Goal: Find specific page/section: Find specific page/section

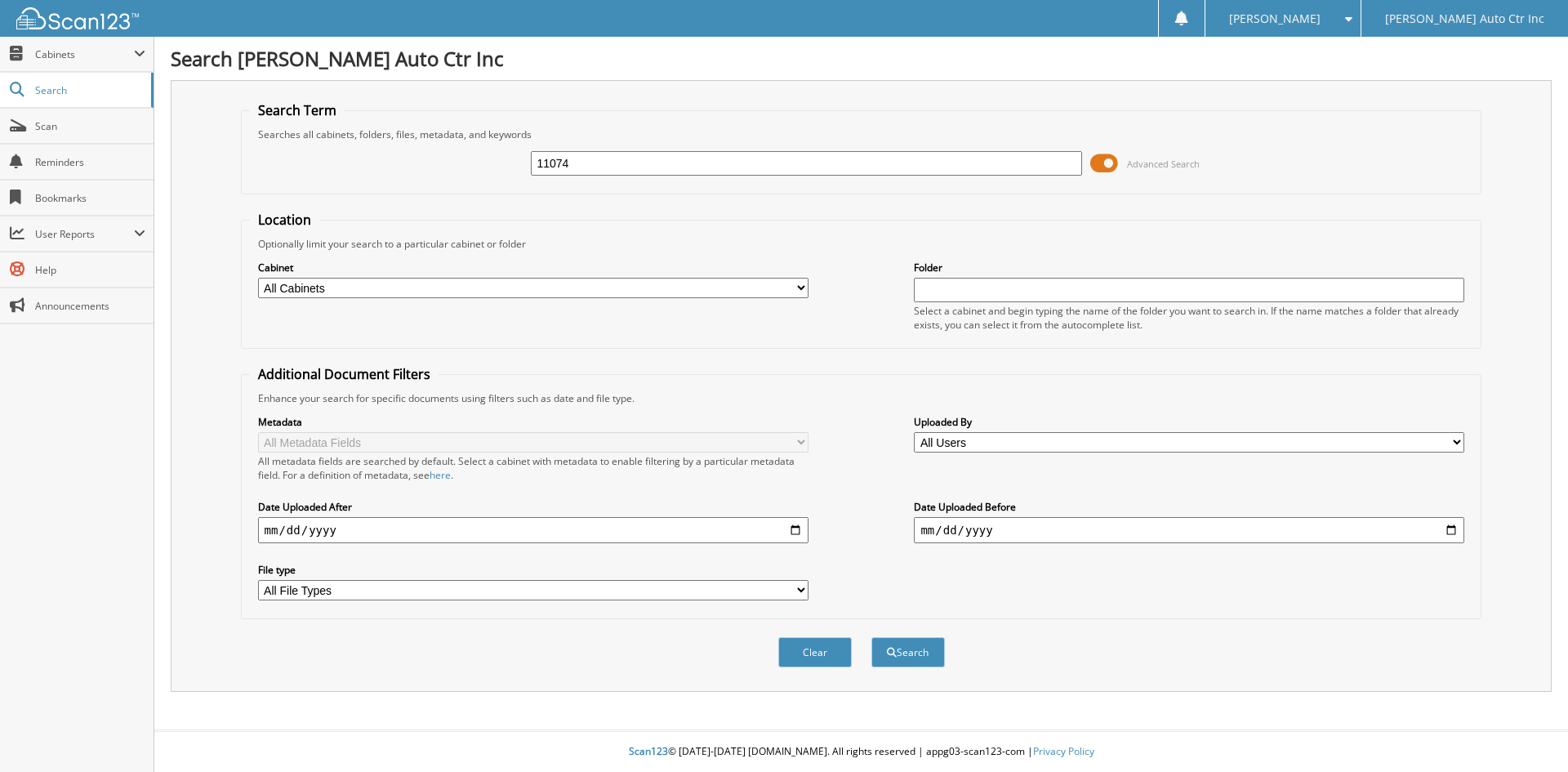
type input "11074"
click at [871, 637] on button "Search" at bounding box center [908, 652] width 74 height 31
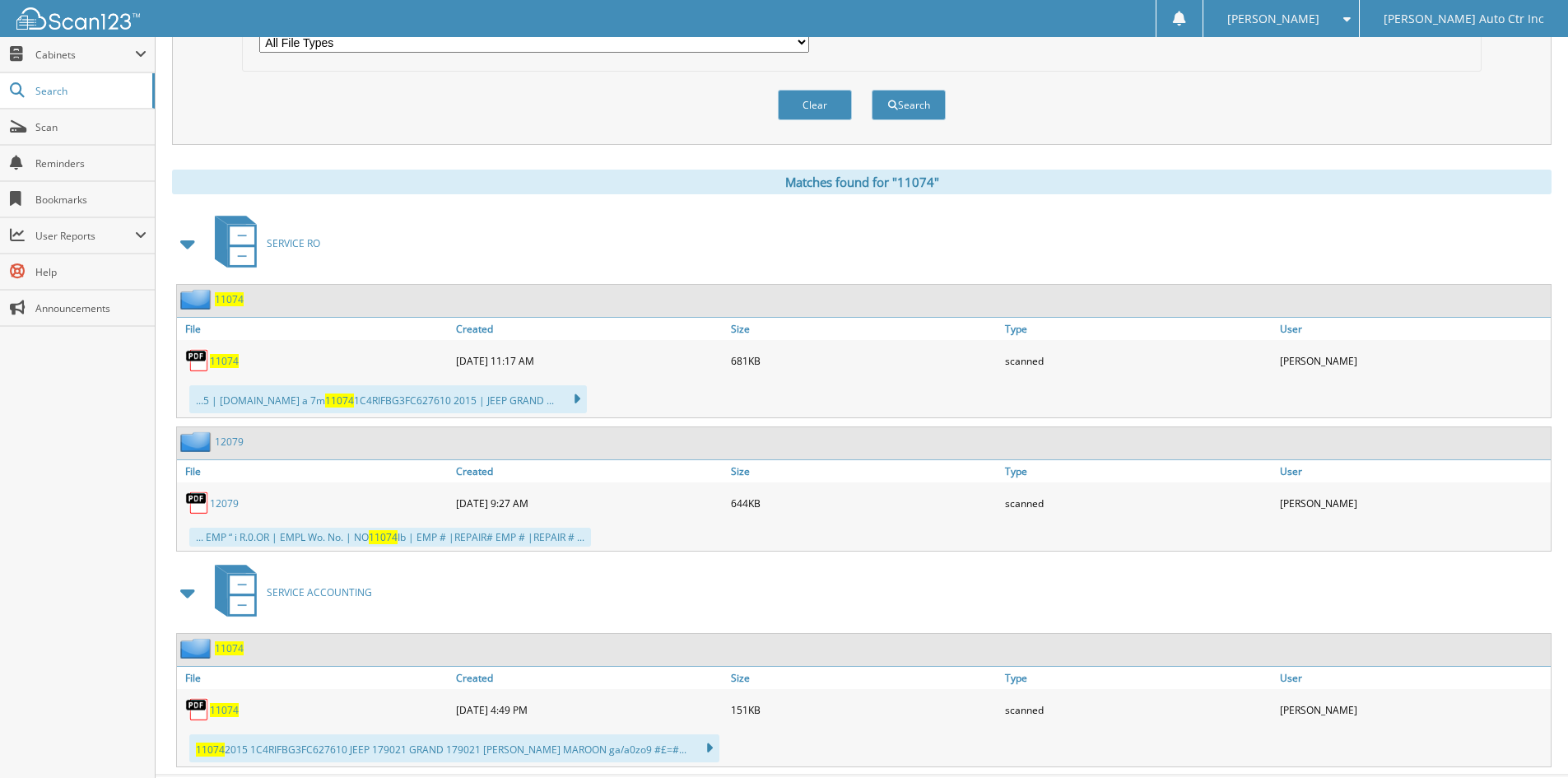
scroll to position [592, 0]
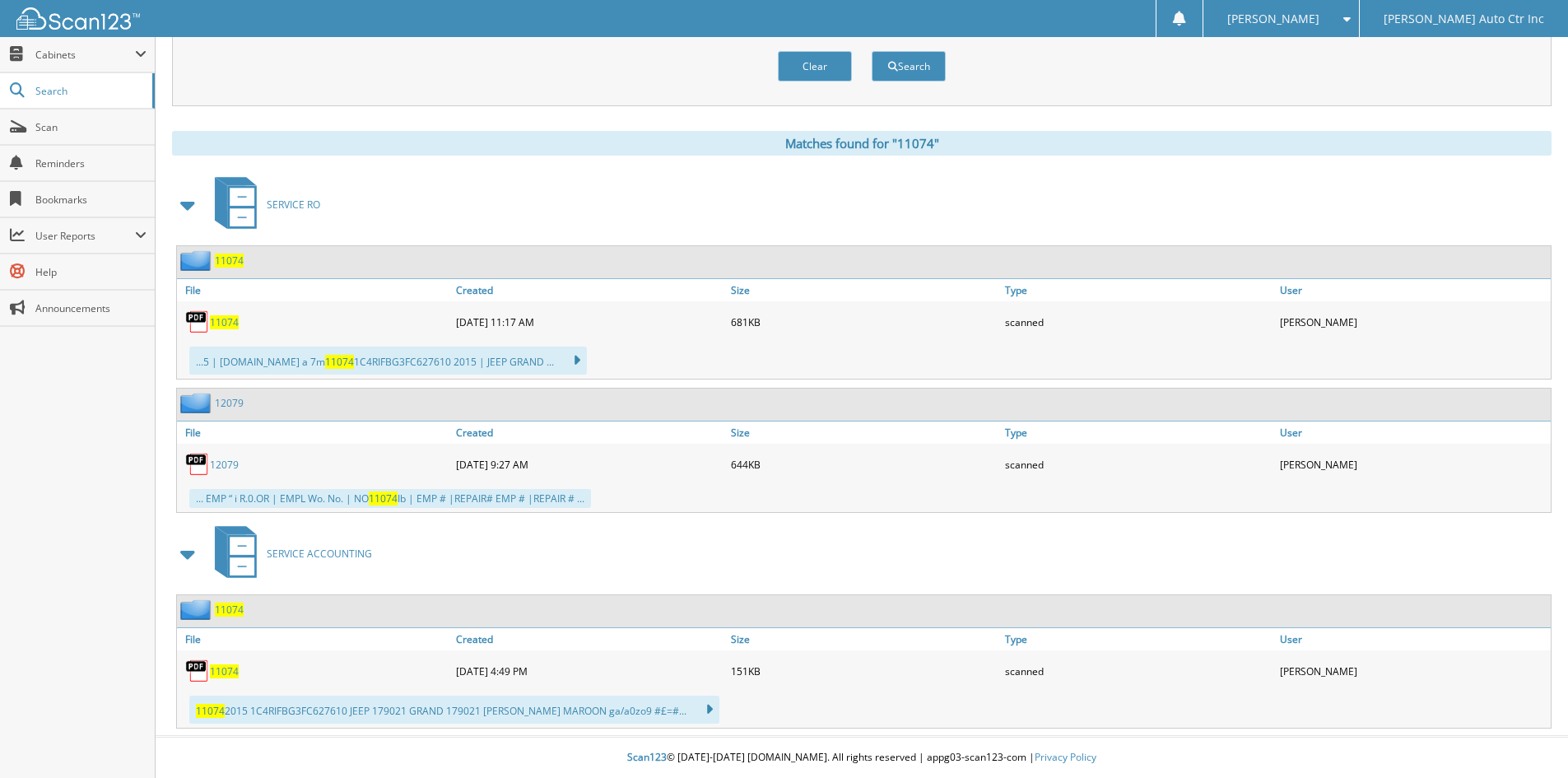
click at [224, 676] on span "11074" at bounding box center [224, 671] width 29 height 14
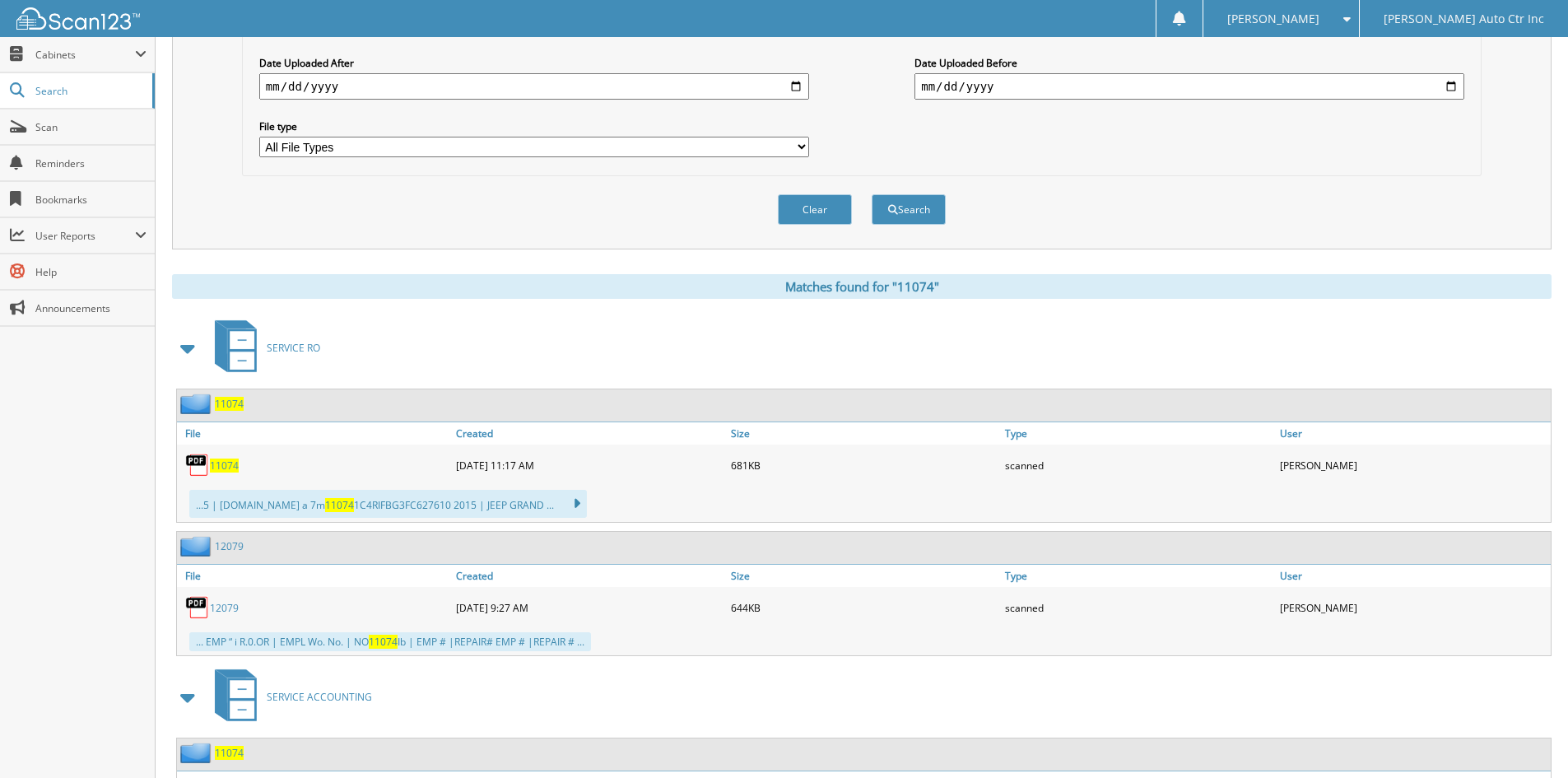
scroll to position [345, 0]
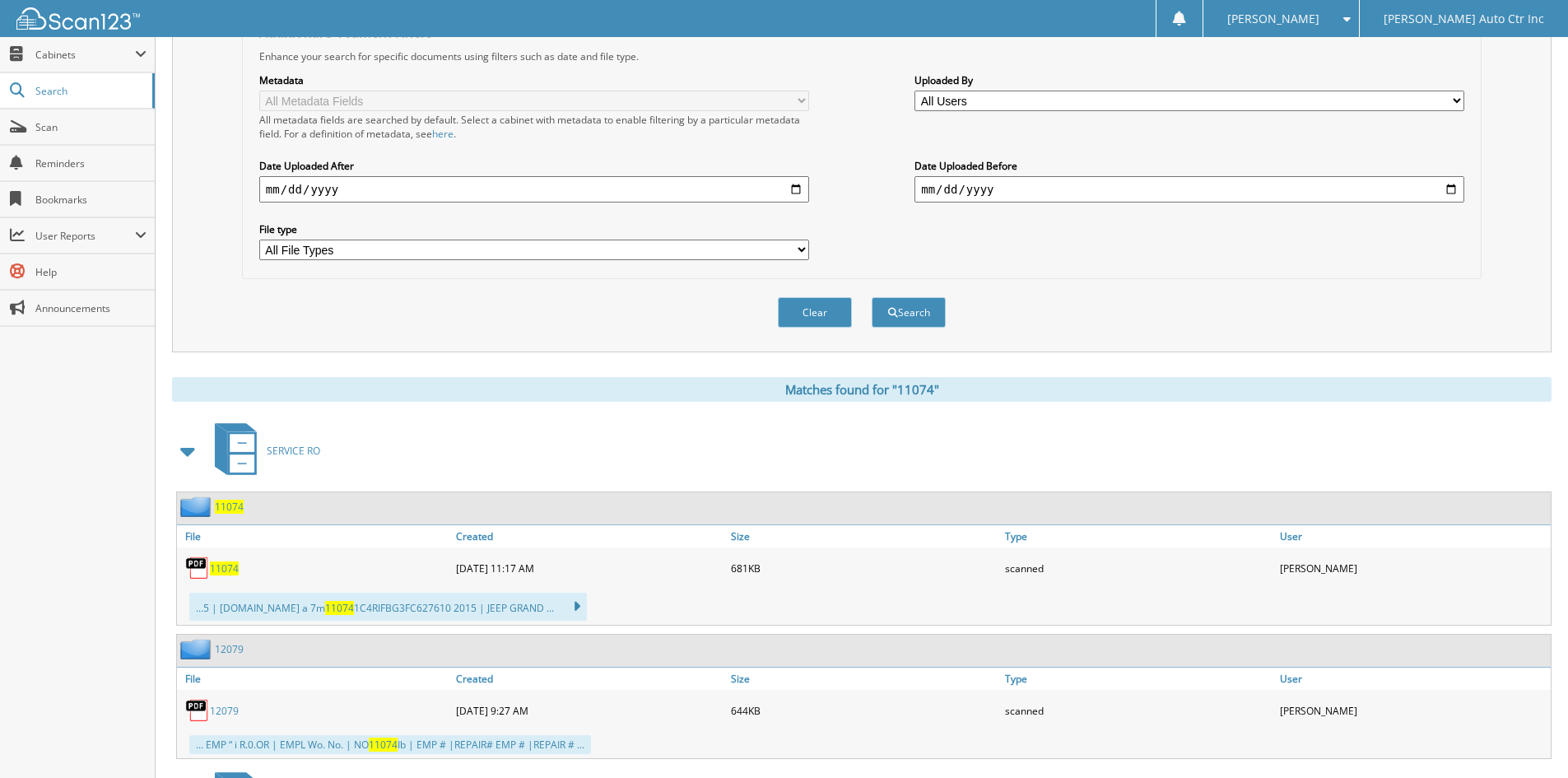
click at [804, 316] on button "Clear" at bounding box center [814, 312] width 74 height 31
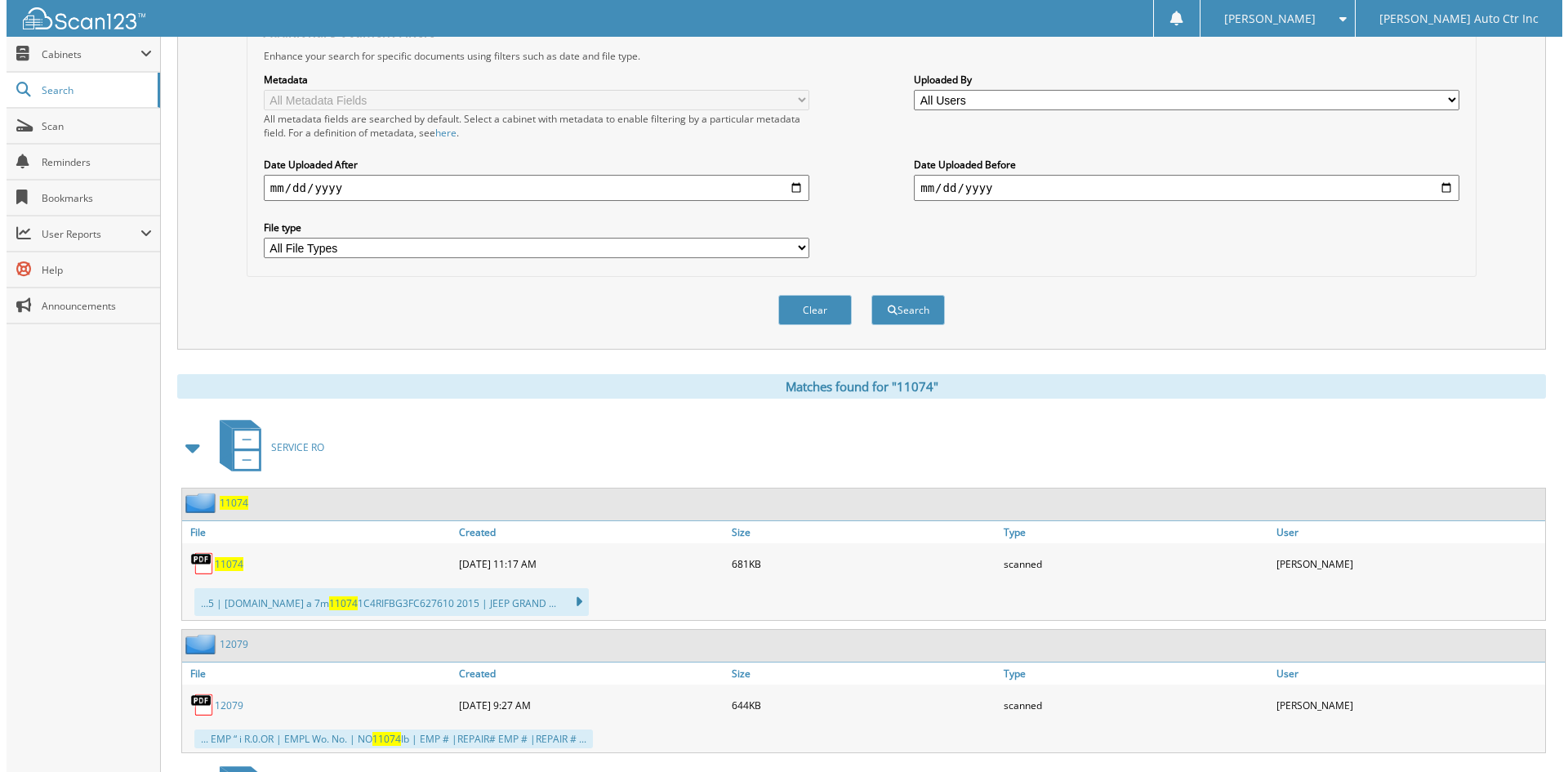
scroll to position [0, 0]
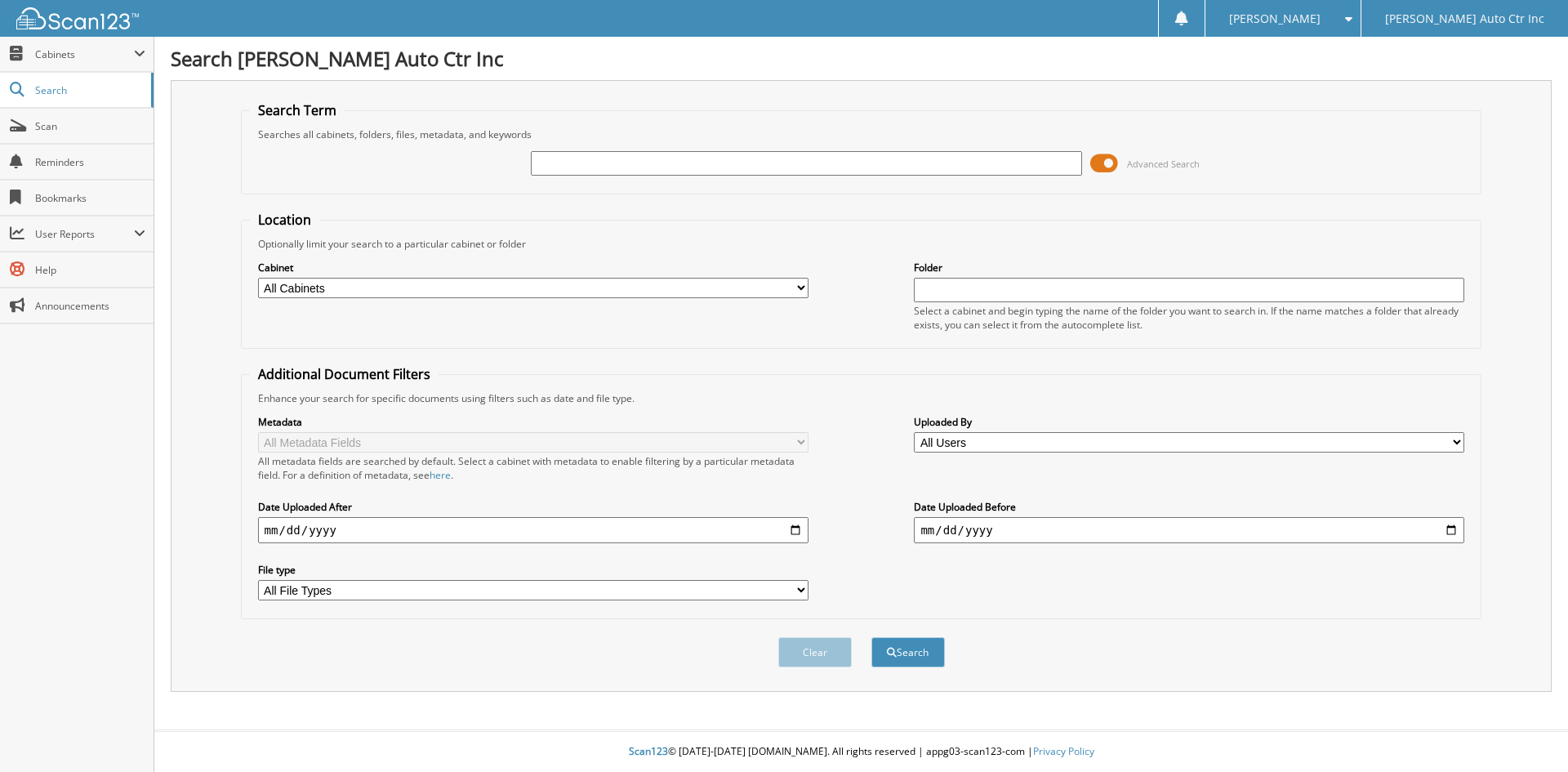
click at [751, 159] on input "text" at bounding box center [806, 164] width 550 height 25
type input "08221"
click at [871, 637] on button "Search" at bounding box center [908, 652] width 74 height 31
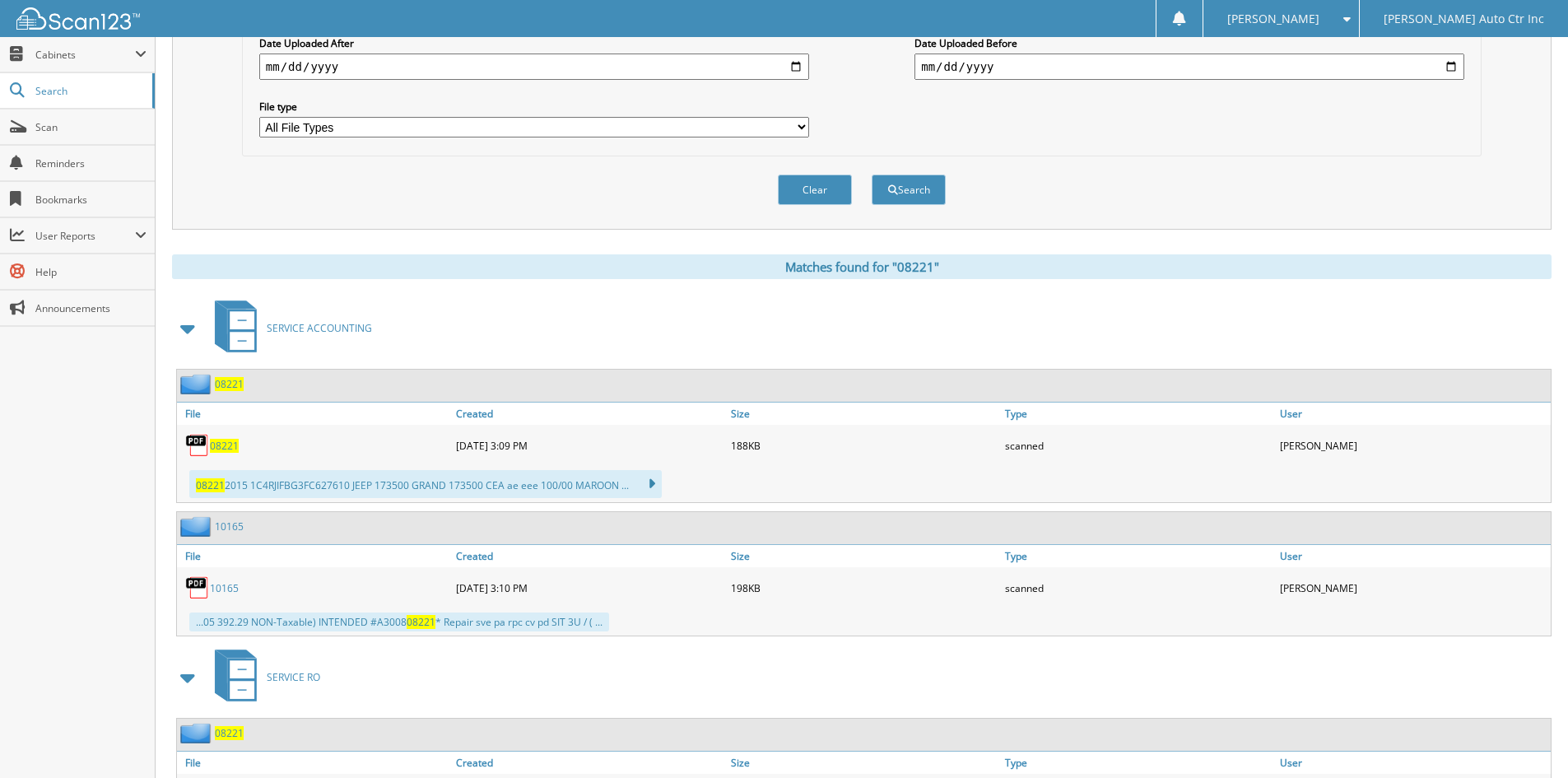
scroll to position [494, 0]
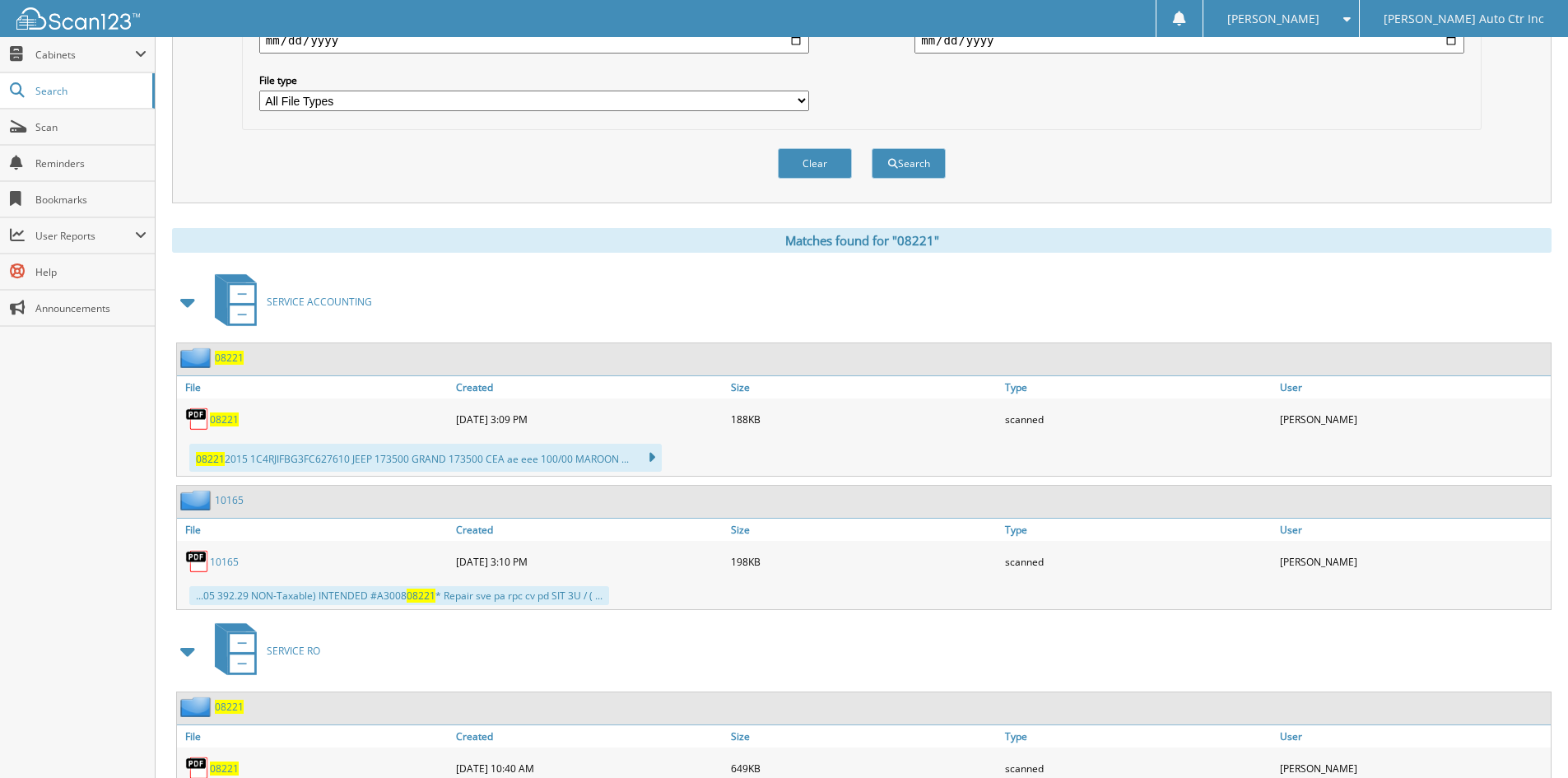
click at [234, 425] on span "08221" at bounding box center [224, 419] width 29 height 14
click at [852, 170] on div "Clear" at bounding box center [814, 163] width 78 height 33
click at [837, 170] on button "Clear" at bounding box center [814, 163] width 74 height 31
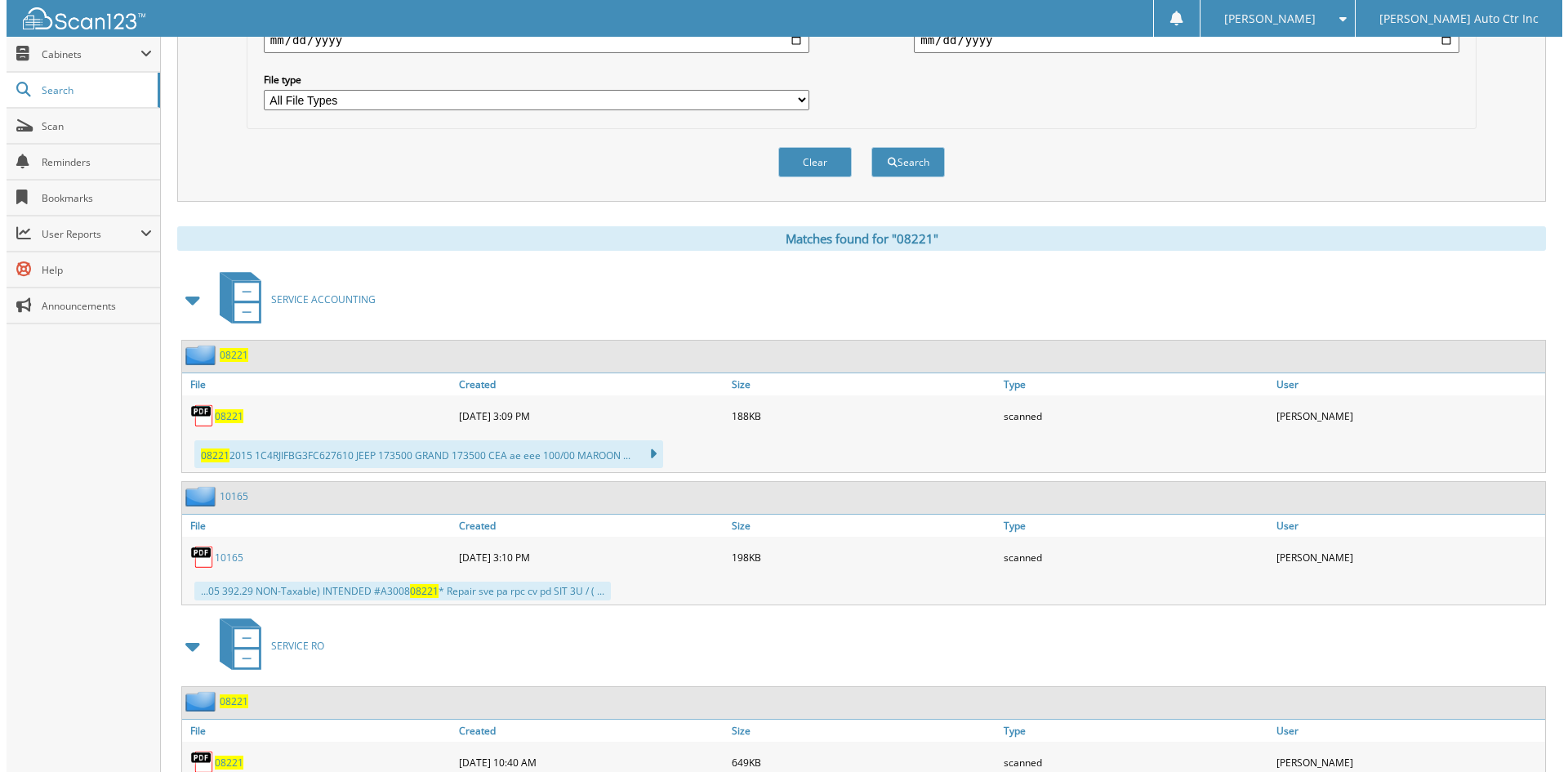
scroll to position [0, 0]
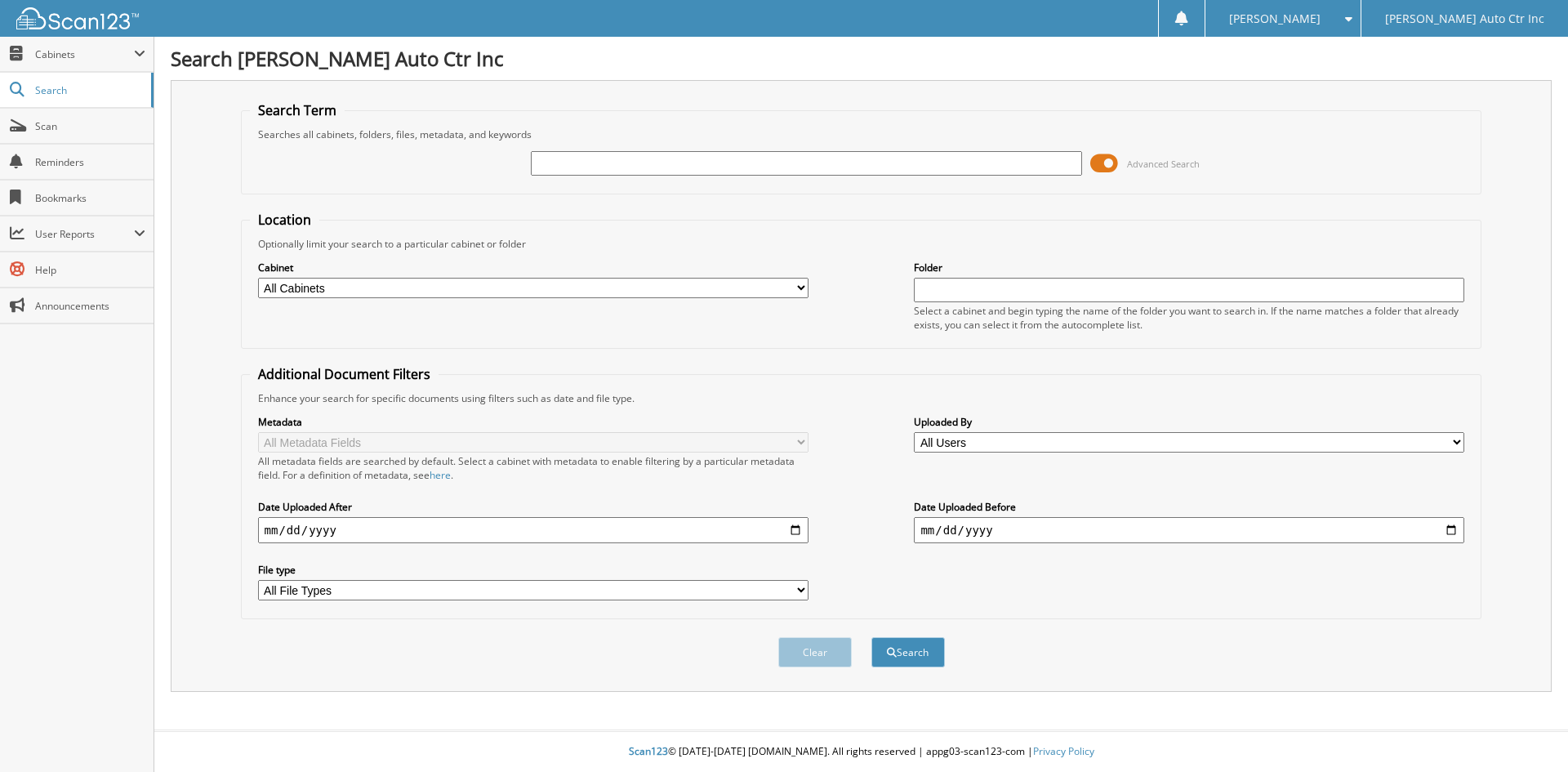
drag, startPoint x: 697, startPoint y: 156, endPoint x: 702, endPoint y: 119, distance: 37.3
click at [698, 151] on input "text" at bounding box center [806, 164] width 550 height 25
type input "05446"
click at [871, 637] on button "Search" at bounding box center [908, 652] width 74 height 31
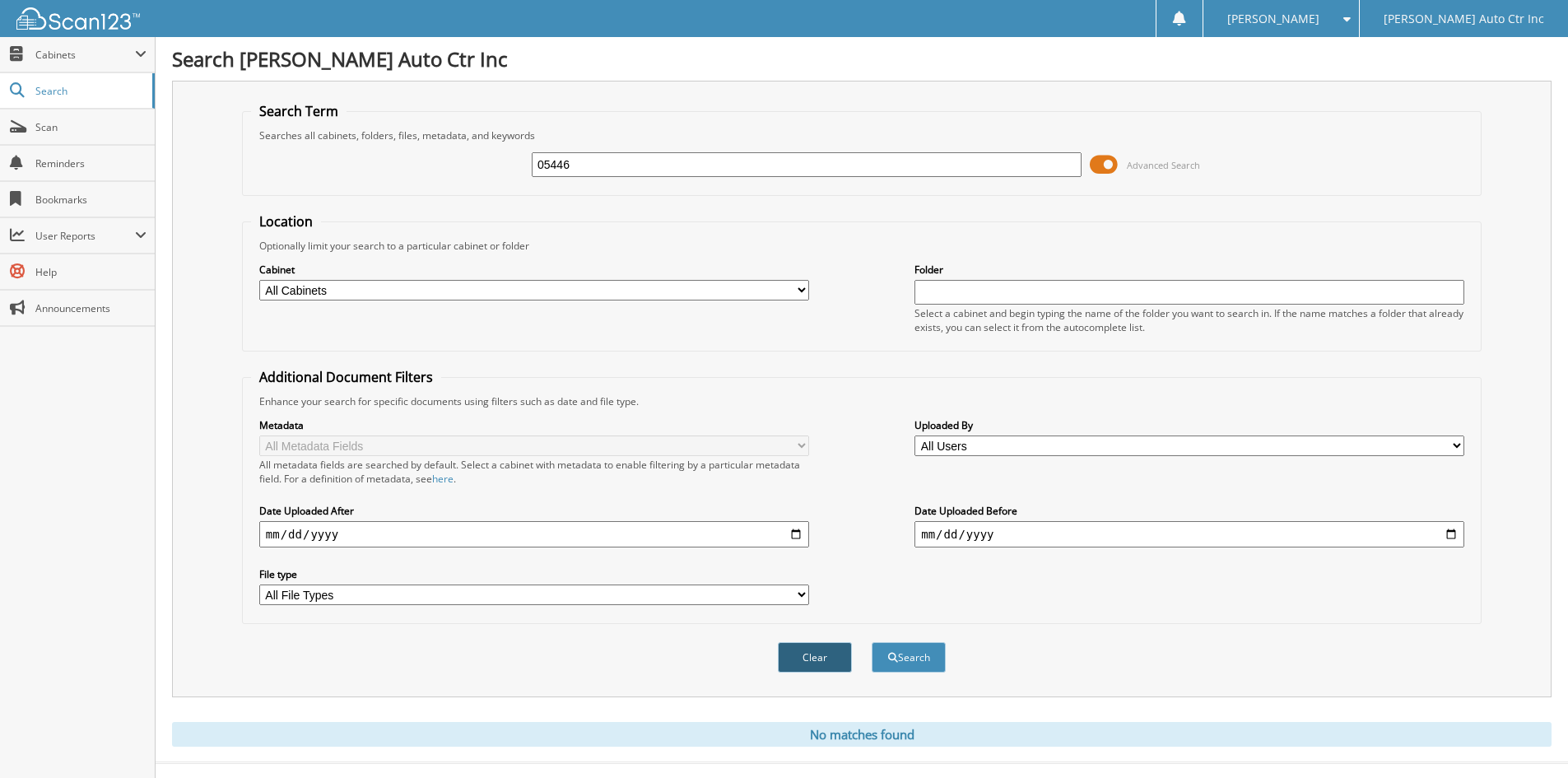
drag, startPoint x: 829, startPoint y: 658, endPoint x: 543, endPoint y: 773, distance: 308.3
click at [829, 658] on button "Clear" at bounding box center [814, 657] width 74 height 31
